Goal: Transaction & Acquisition: Download file/media

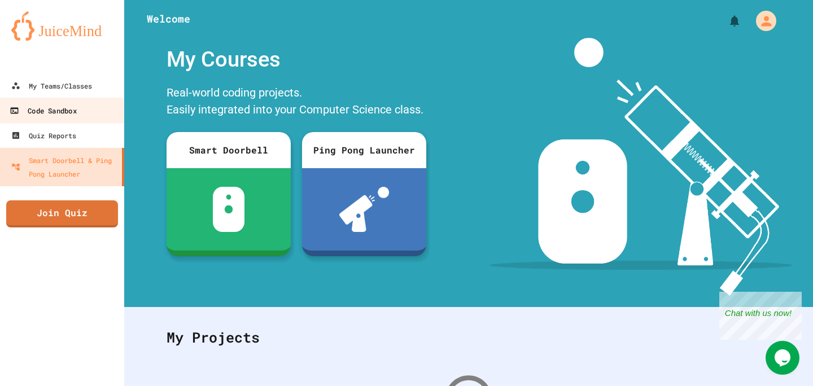
click at [82, 102] on link "Code Sandbox" at bounding box center [62, 110] width 128 height 25
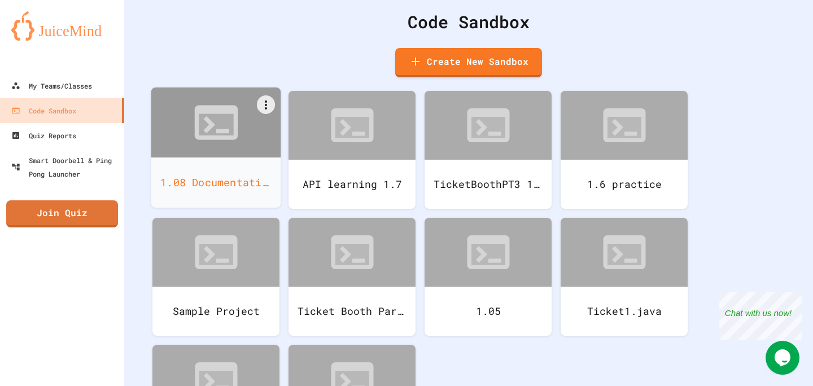
scroll to position [42, 0]
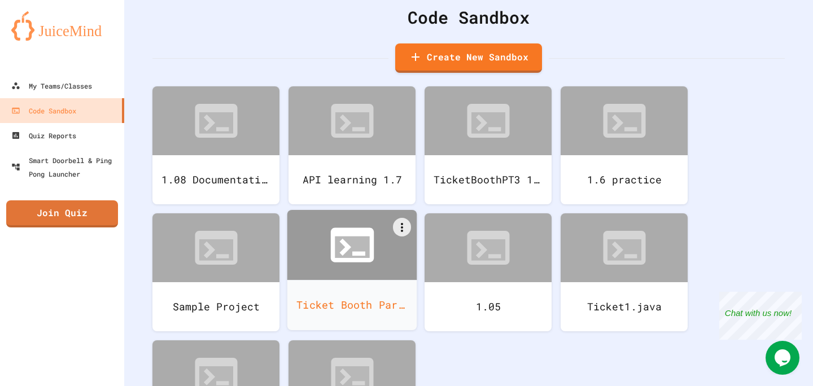
click at [338, 257] on icon at bounding box center [352, 246] width 34 height 21
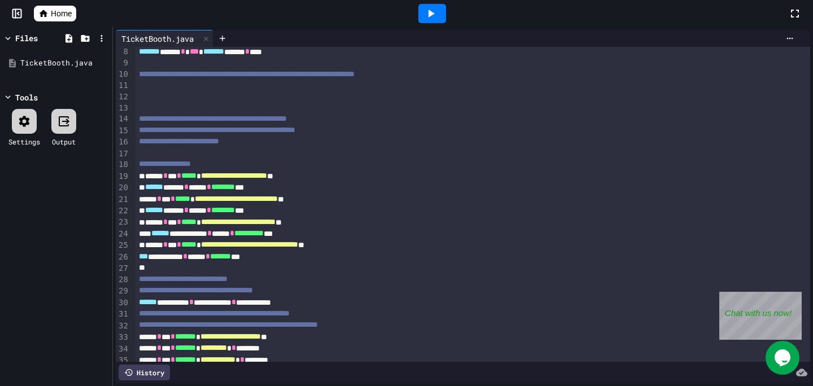
scroll to position [77, 0]
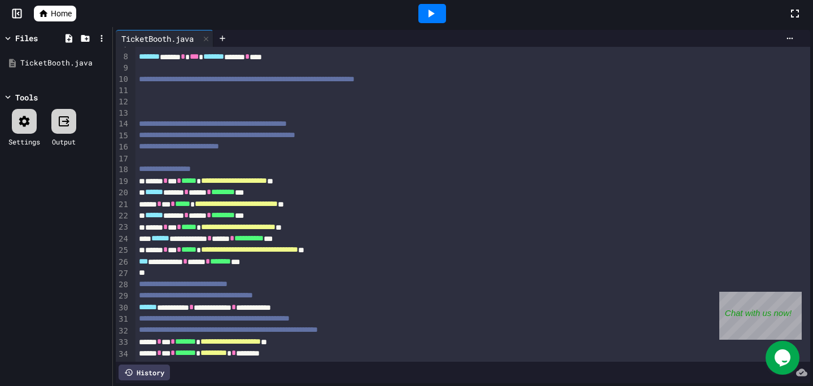
click at [32, 123] on div at bounding box center [24, 121] width 25 height 25
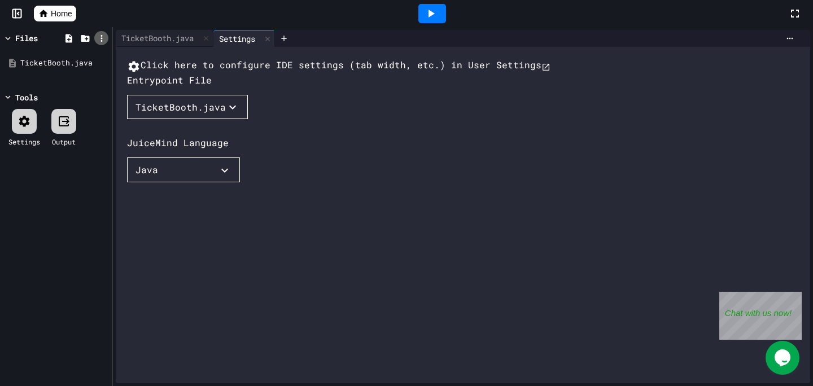
click at [98, 36] on icon at bounding box center [102, 38] width 10 height 10
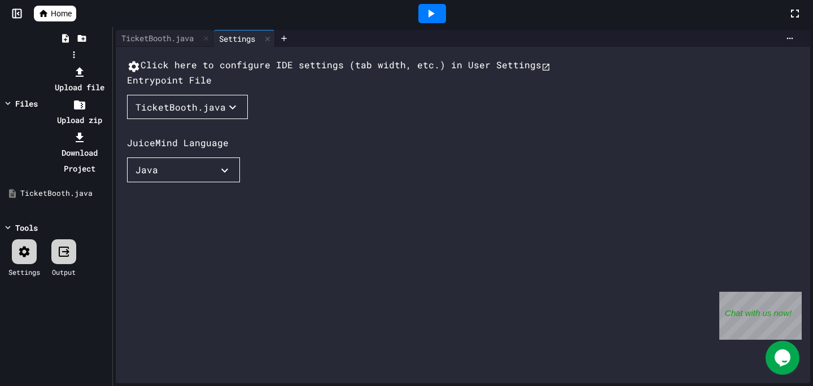
click at [109, 129] on li "Download Project" at bounding box center [79, 152] width 60 height 47
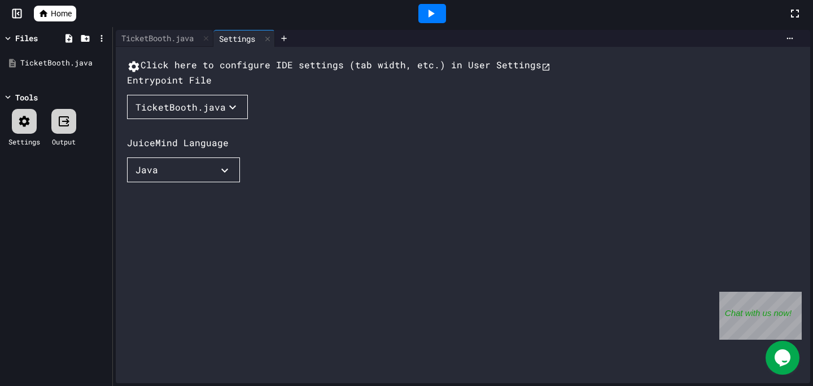
click at [536, 327] on div "Click here to configure IDE settings (tab width, etc.) in User Settings Entrypo…" at bounding box center [474, 226] width 694 height 336
click at [65, 10] on span "Home" at bounding box center [61, 13] width 21 height 11
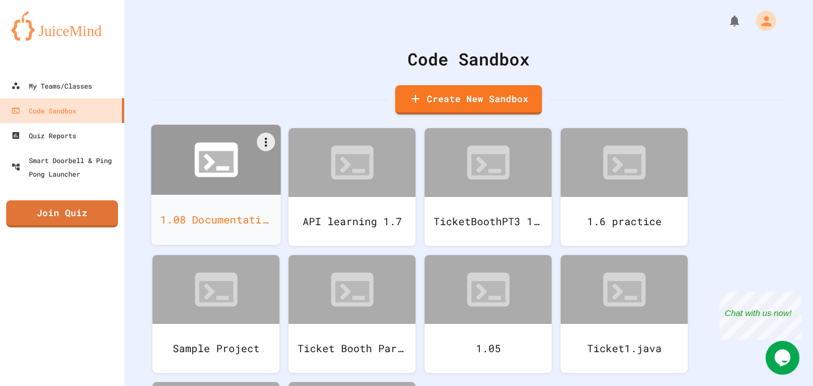
click at [224, 179] on icon at bounding box center [216, 160] width 52 height 52
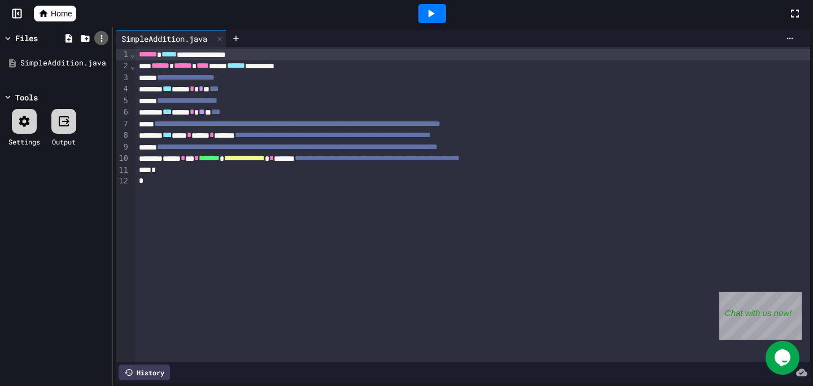
click at [100, 34] on icon at bounding box center [102, 38] width 10 height 10
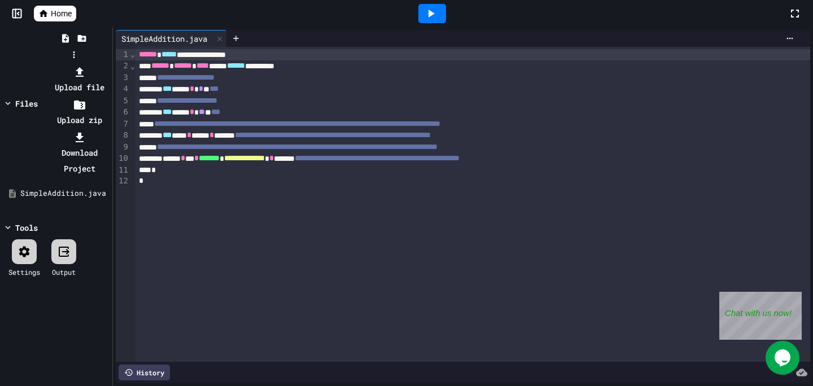
click at [109, 129] on li "Download Project" at bounding box center [79, 152] width 60 height 47
